Goal: Task Accomplishment & Management: Use online tool/utility

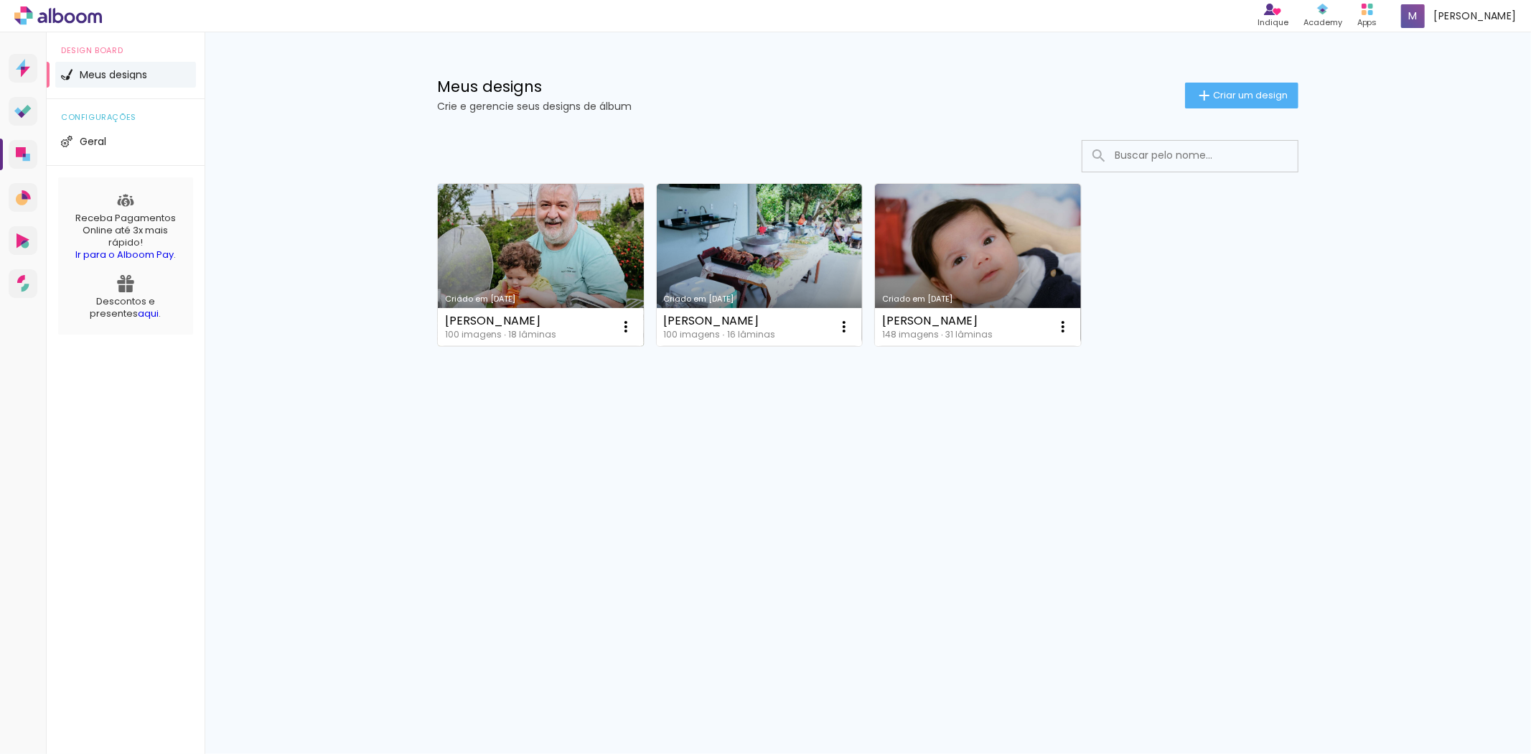
click at [515, 248] on link "Criado em [DATE]" at bounding box center [541, 265] width 206 height 162
